Goal: Book appointment/travel/reservation

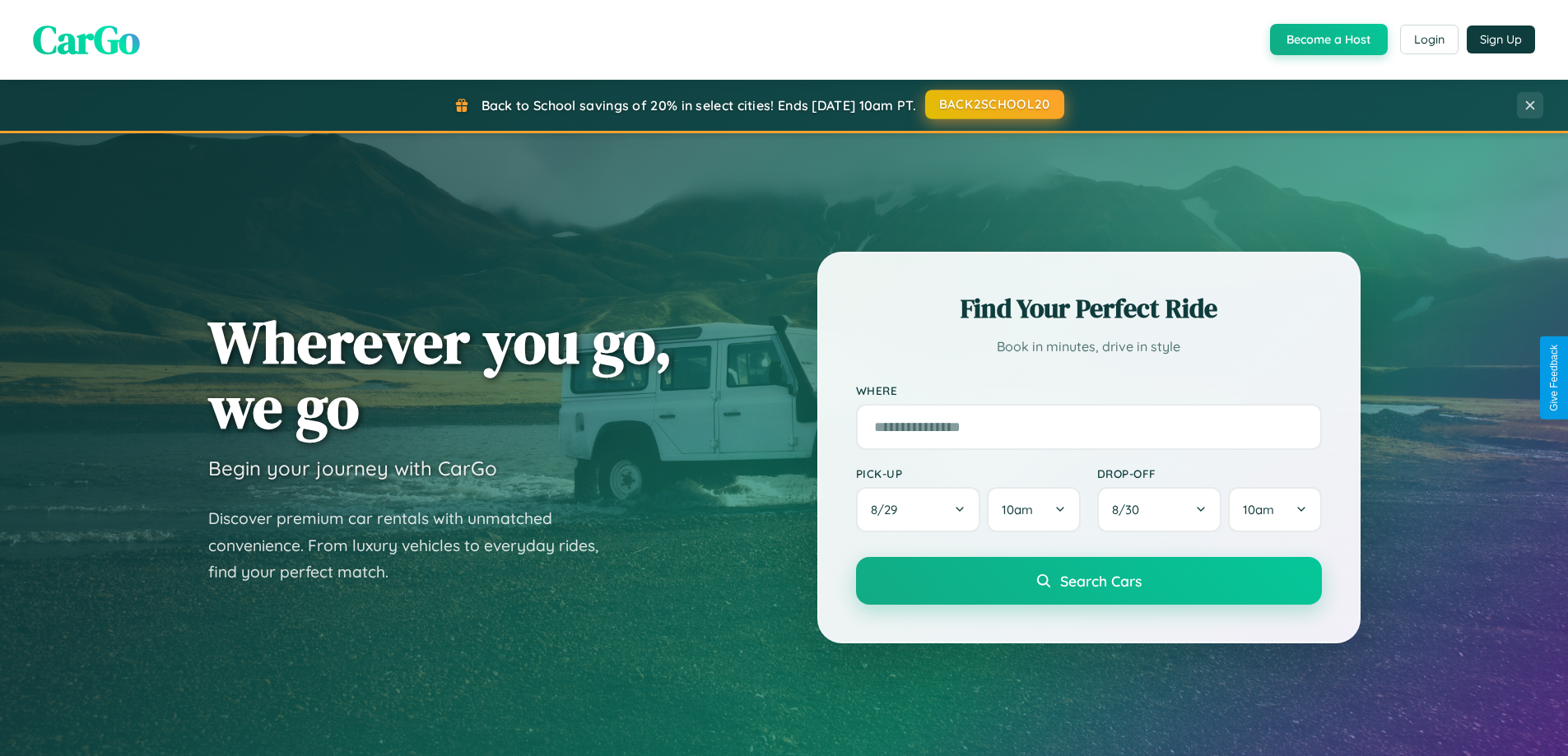
click at [994, 104] on button "BACK2SCHOOL20" at bounding box center [996, 105] width 140 height 30
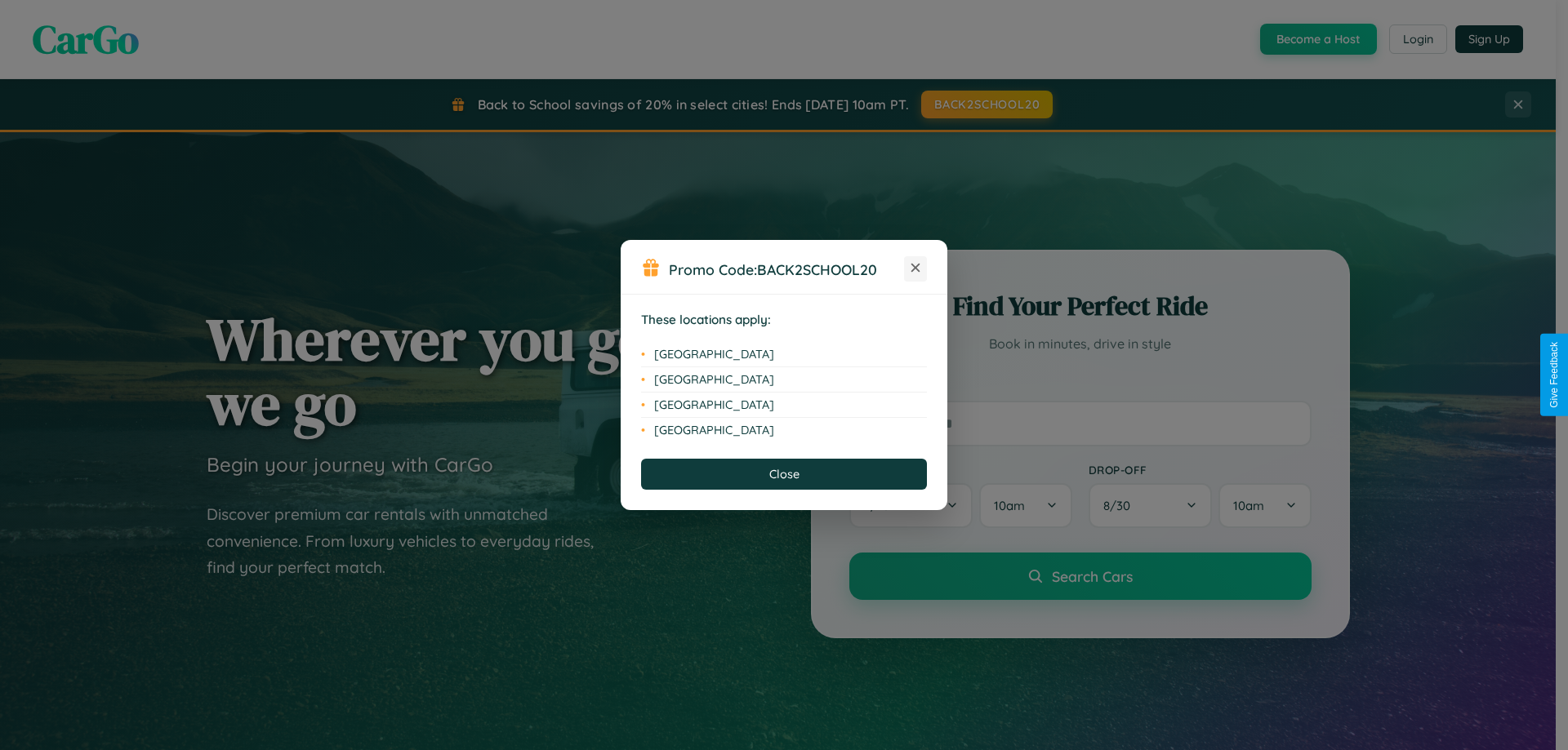
click at [916, 269] on icon at bounding box center [916, 268] width 9 height 9
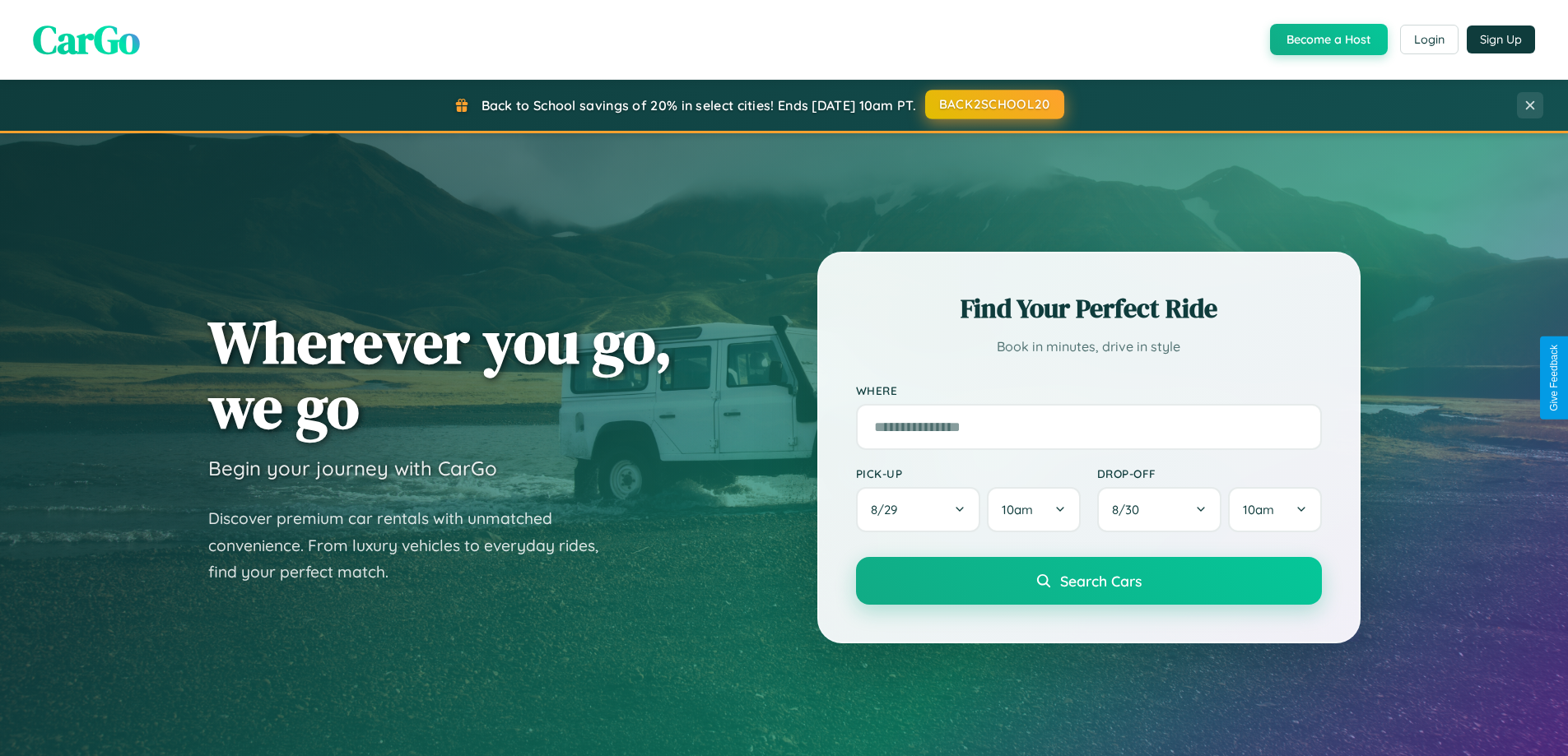
click at [994, 104] on button "BACK2SCHOOL20" at bounding box center [996, 105] width 140 height 30
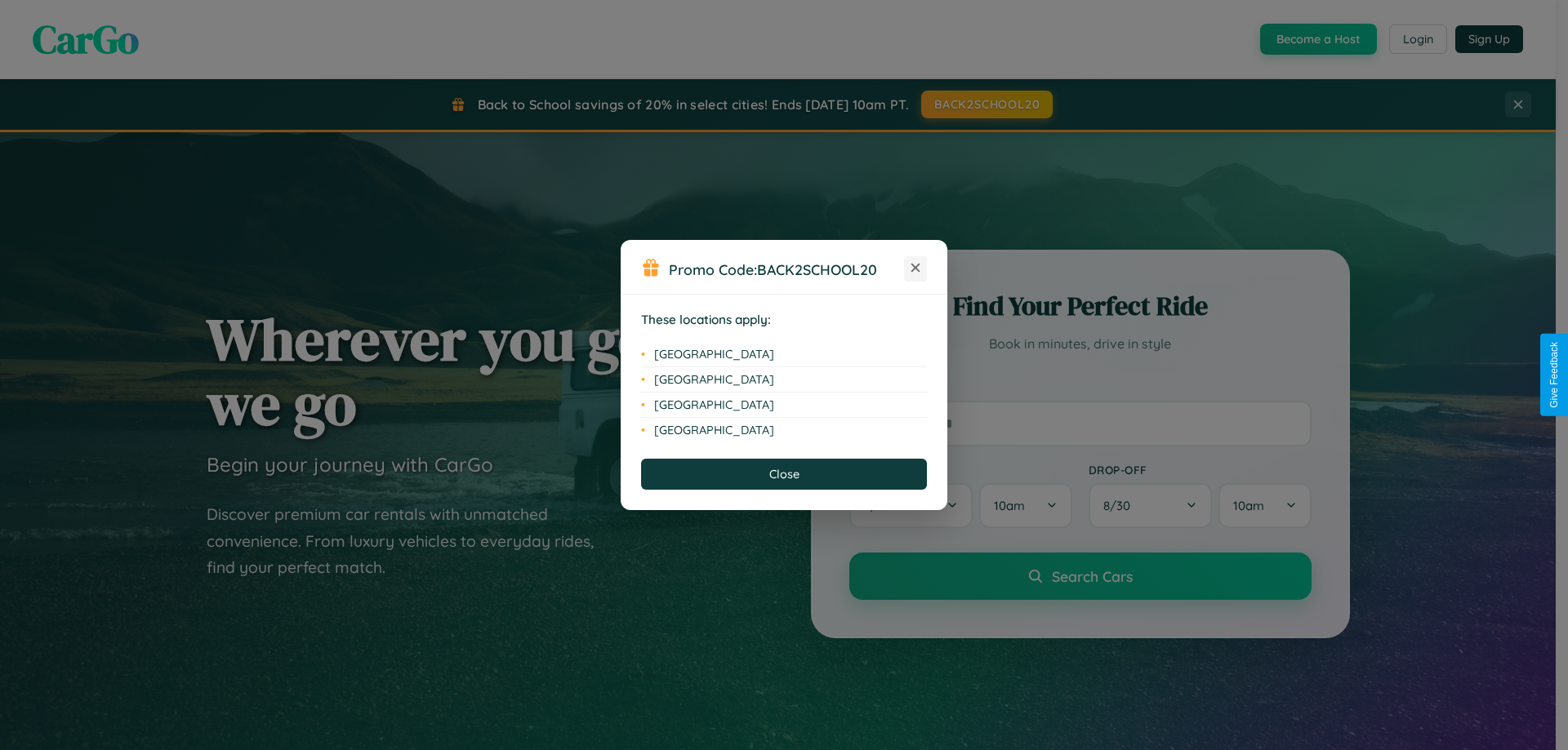
click at [916, 269] on icon at bounding box center [916, 268] width 9 height 9
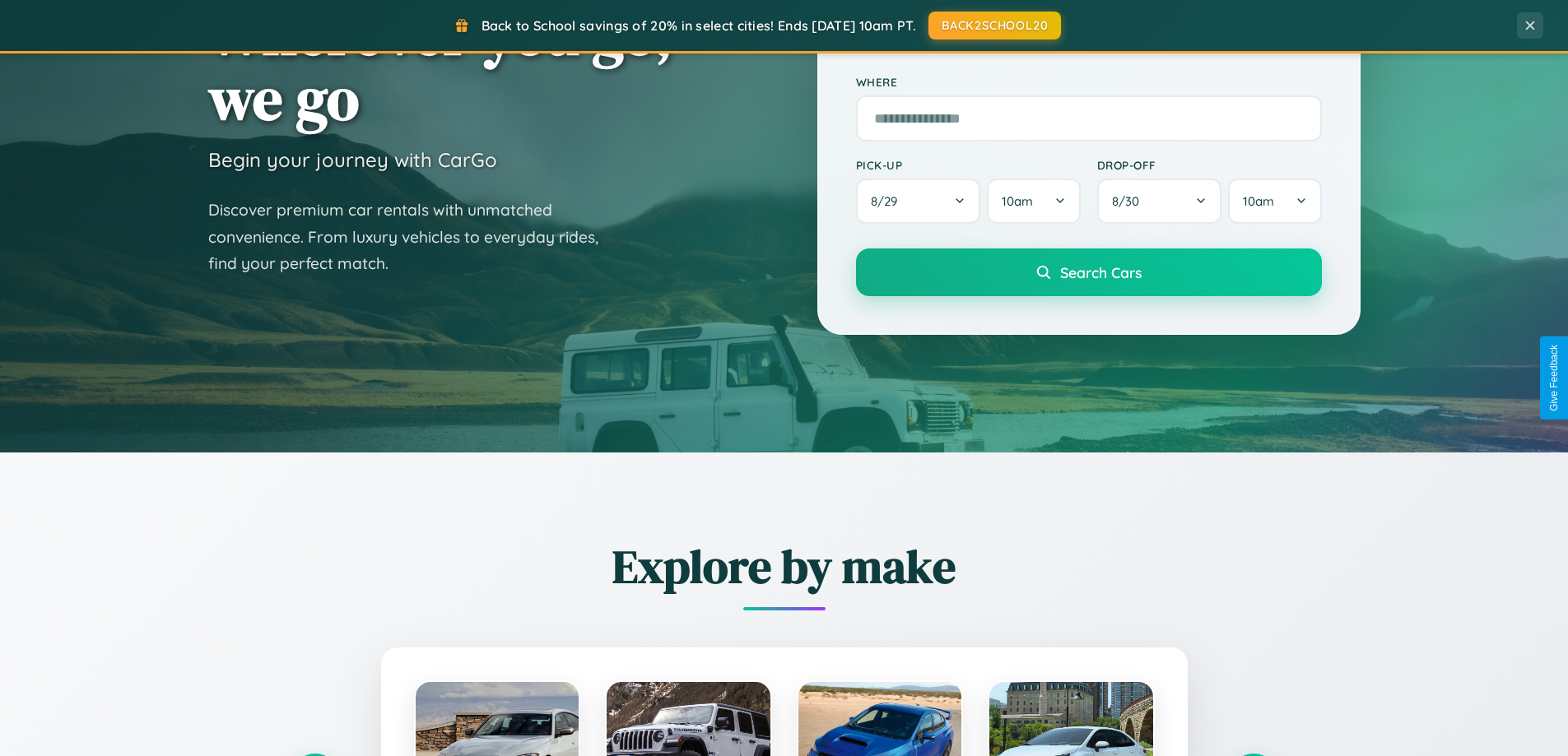
scroll to position [2644, 0]
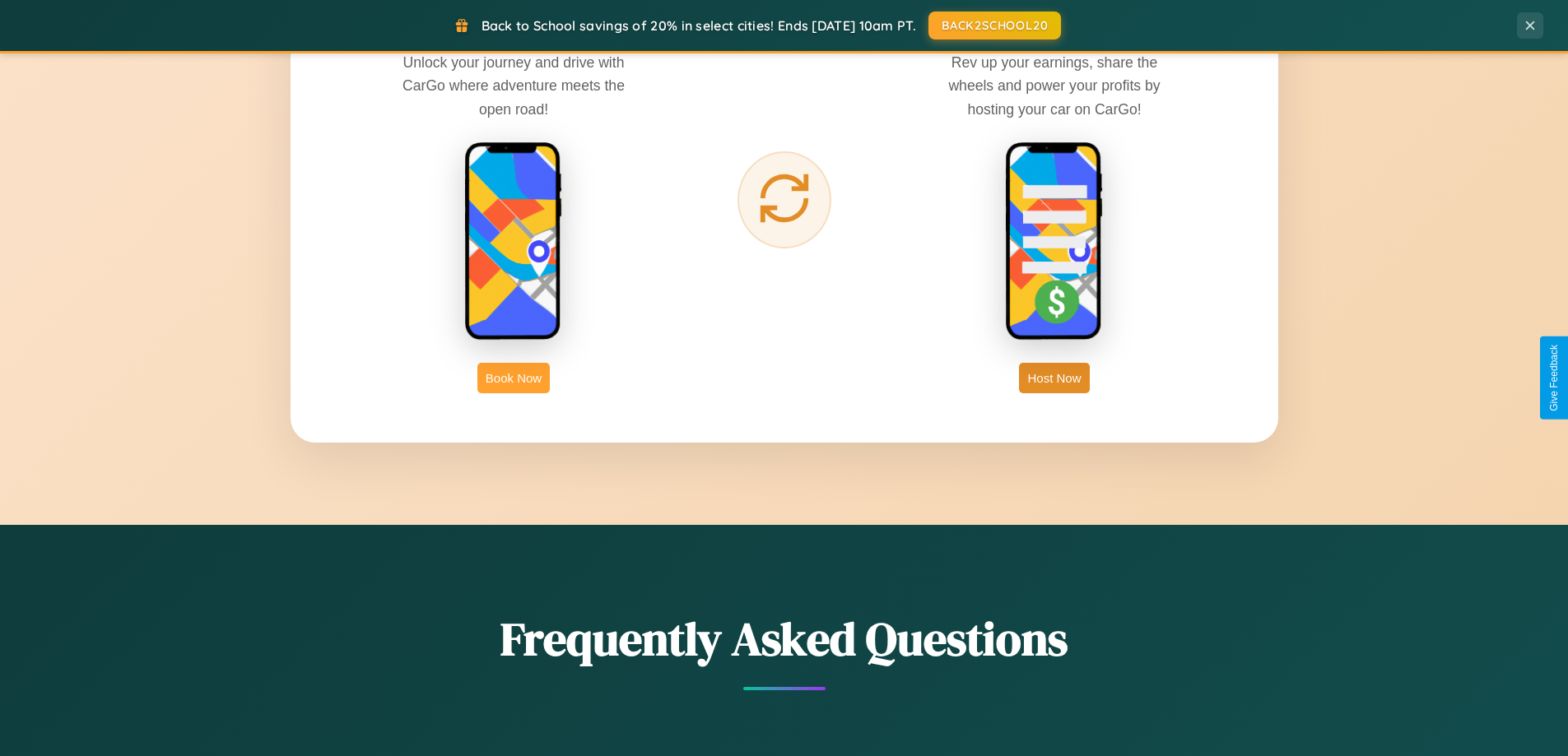
click at [514, 378] on button "Book Now" at bounding box center [514, 378] width 72 height 30
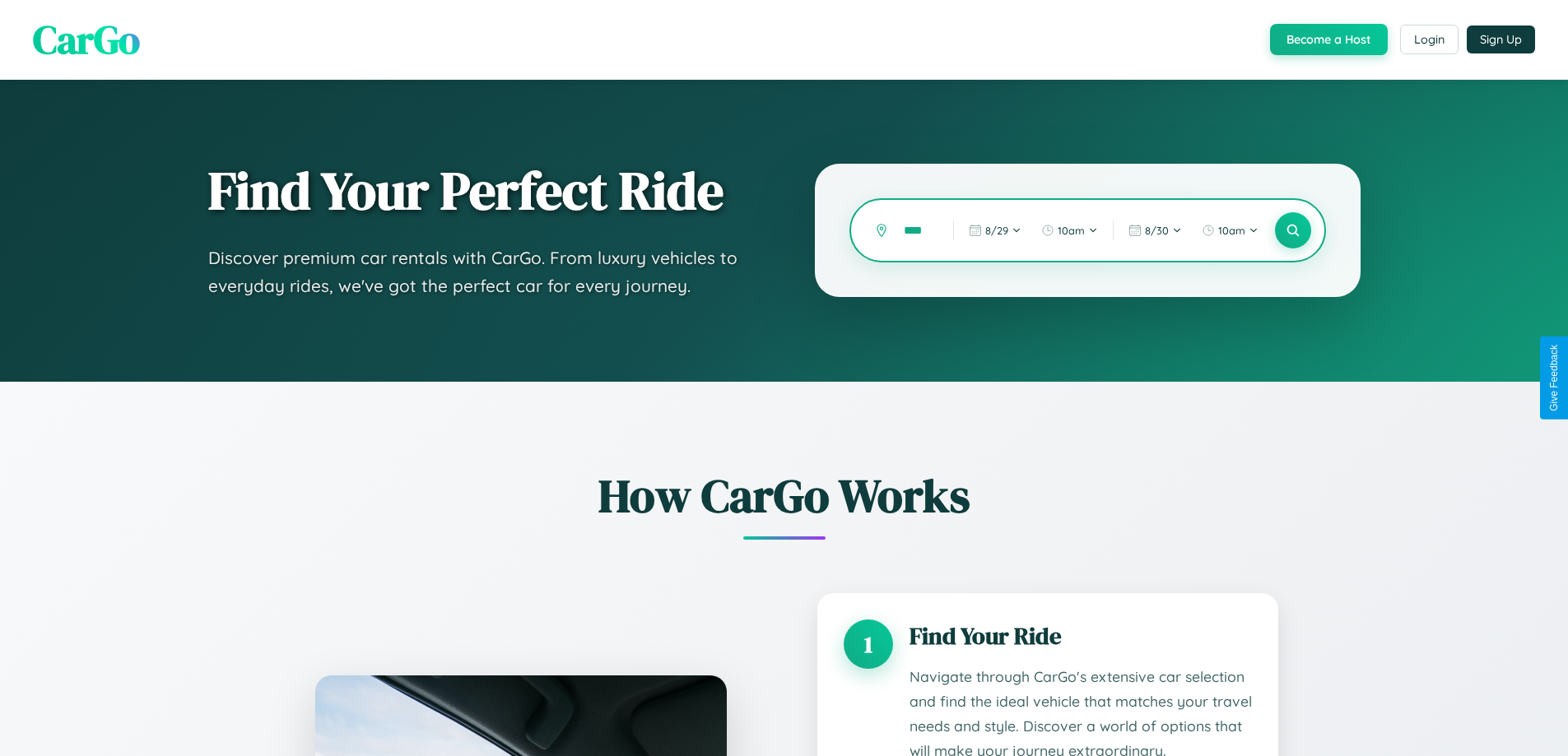
type input "*****"
